Goal: Check status

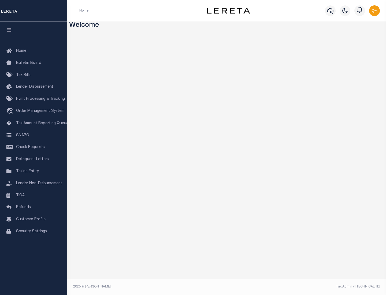
click at [33, 147] on span "Check Requests" at bounding box center [30, 147] width 29 height 4
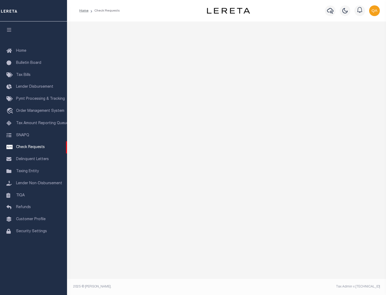
select select "50"
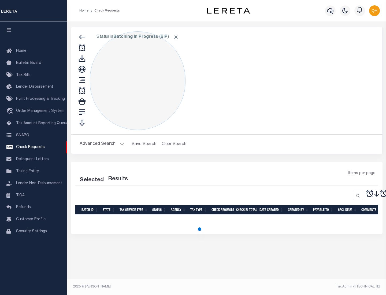
select select "50"
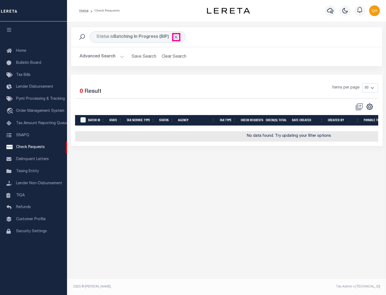
click at [176, 37] on span "Click to Remove" at bounding box center [176, 37] width 6 height 6
